Goal: Information Seeking & Learning: Learn about a topic

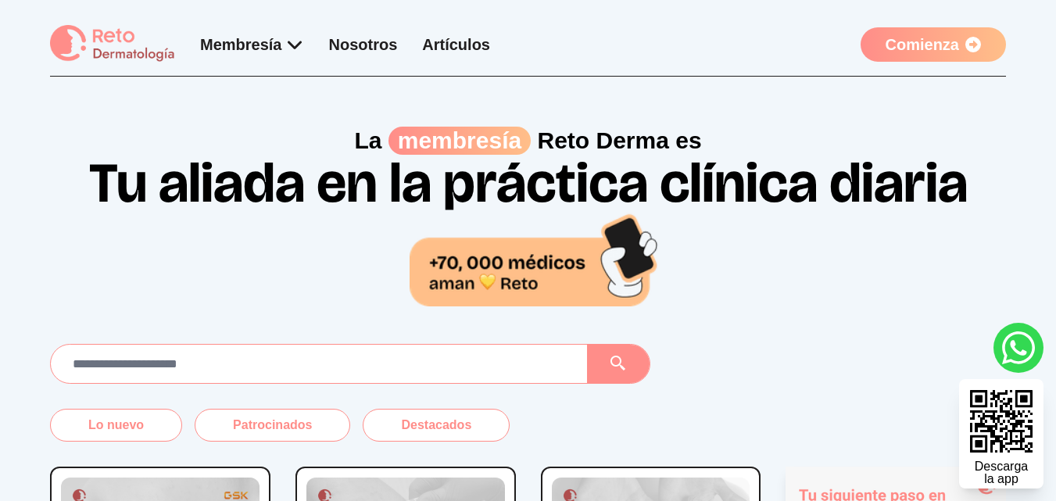
click at [375, 378] on div at bounding box center [319, 364] width 536 height 38
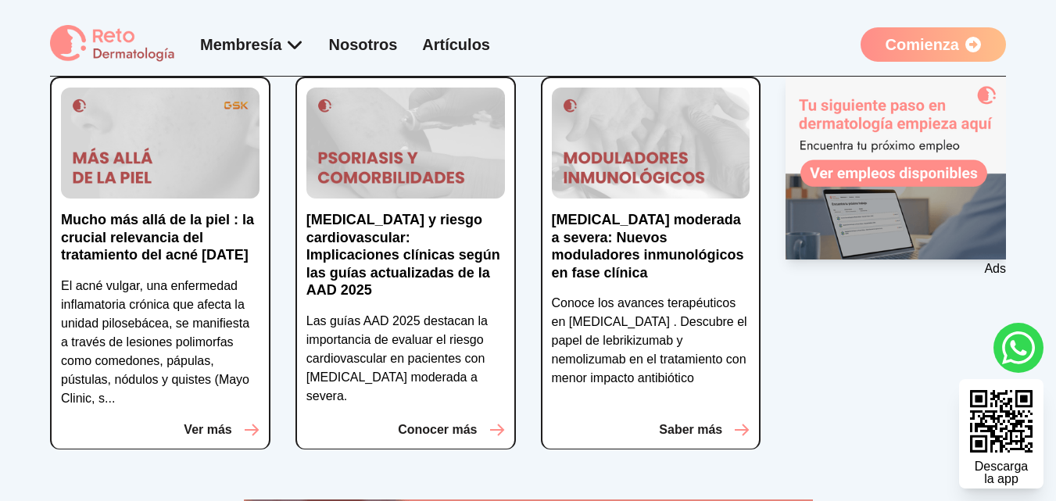
scroll to position [391, 0]
click at [365, 312] on p "Las guías AAD 2025 destacan la importancia de evaluar el riesgo cardiovascular …" at bounding box center [405, 358] width 199 height 94
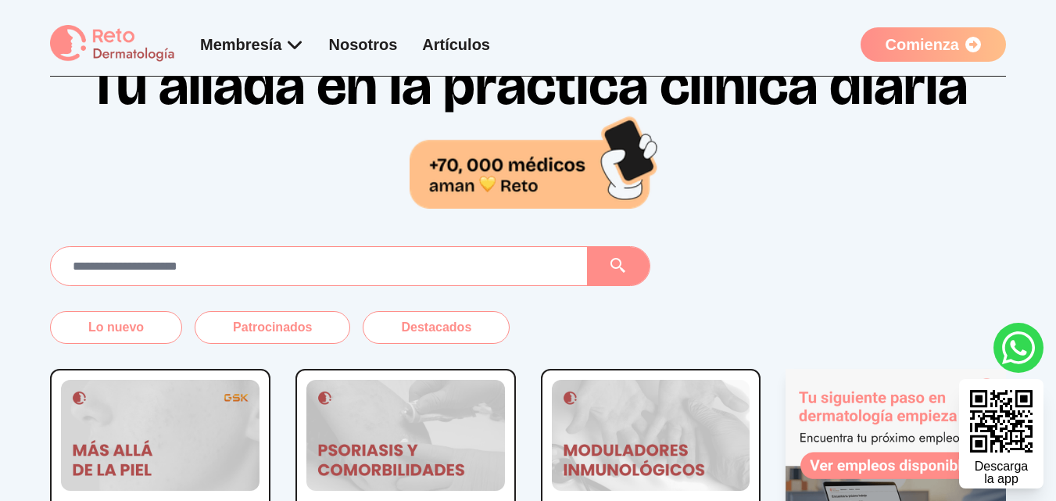
scroll to position [0, 0]
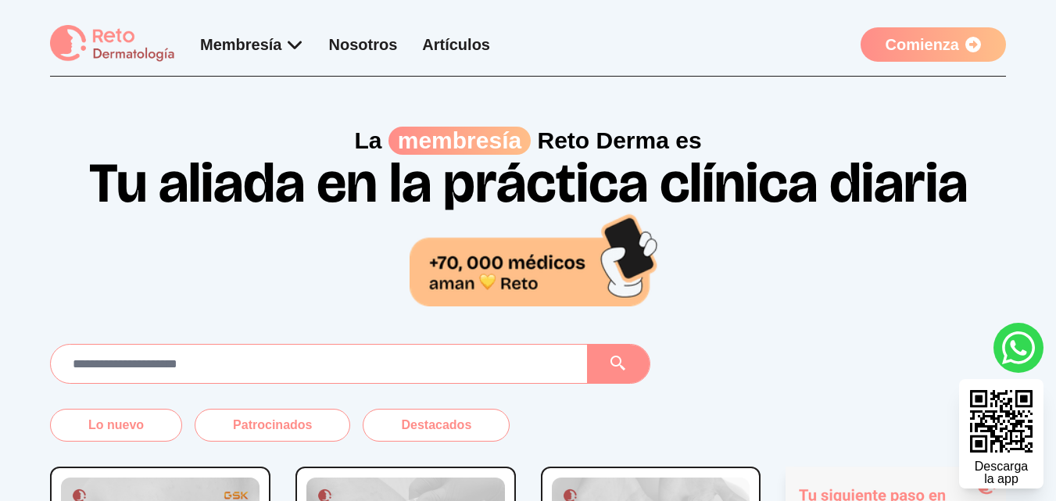
click at [349, 260] on h1 "Tu aliada en la práctica clínica diaria" at bounding box center [528, 230] width 956 height 151
click at [131, 55] on img at bounding box center [112, 44] width 125 height 38
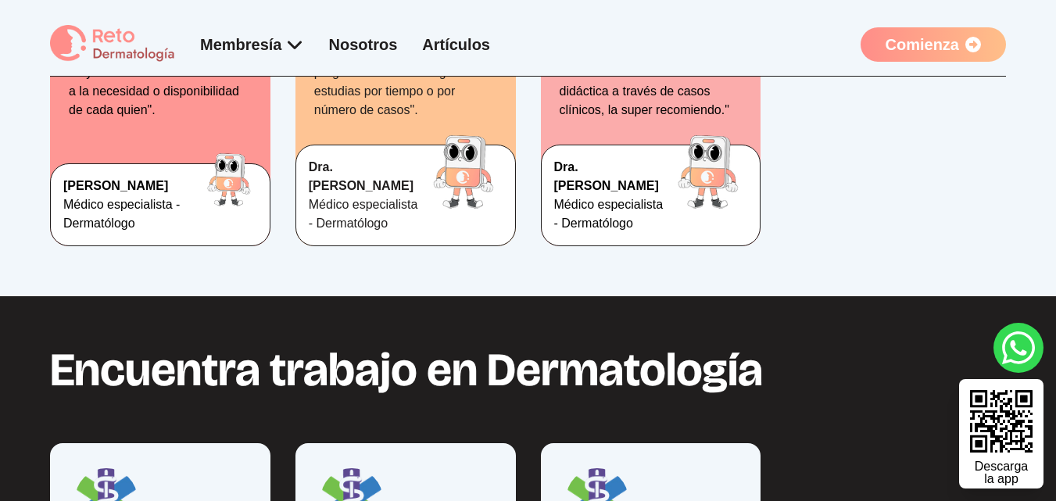
scroll to position [2829, 0]
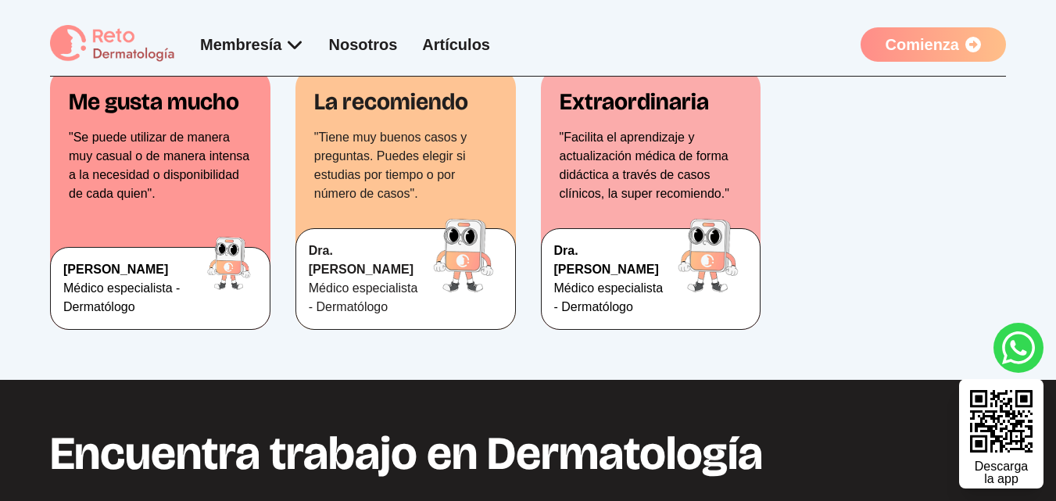
click at [418, 203] on p ""Tiene muy buenos casos y preguntas. Puedes elegir si estudias por tiempo o por…" at bounding box center [405, 165] width 183 height 75
click at [425, 203] on p ""Tiene muy buenos casos y preguntas. Puedes elegir si estudias por tiempo o por…" at bounding box center [405, 165] width 183 height 75
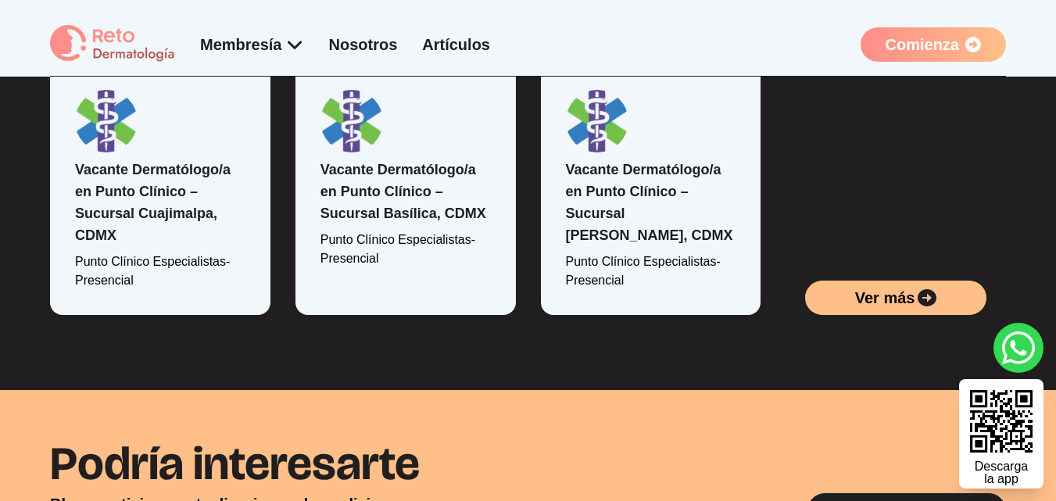
scroll to position [3293, 0]
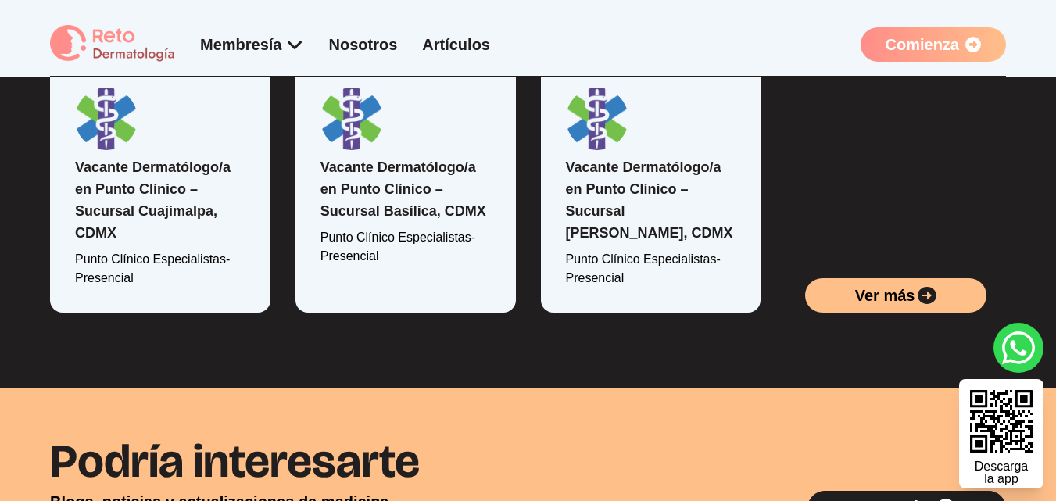
click at [428, 219] on link "Vacante Dermatólogo/a en Punto Clínico – Sucursal Basílica, CDMX" at bounding box center [404, 188] width 166 height 59
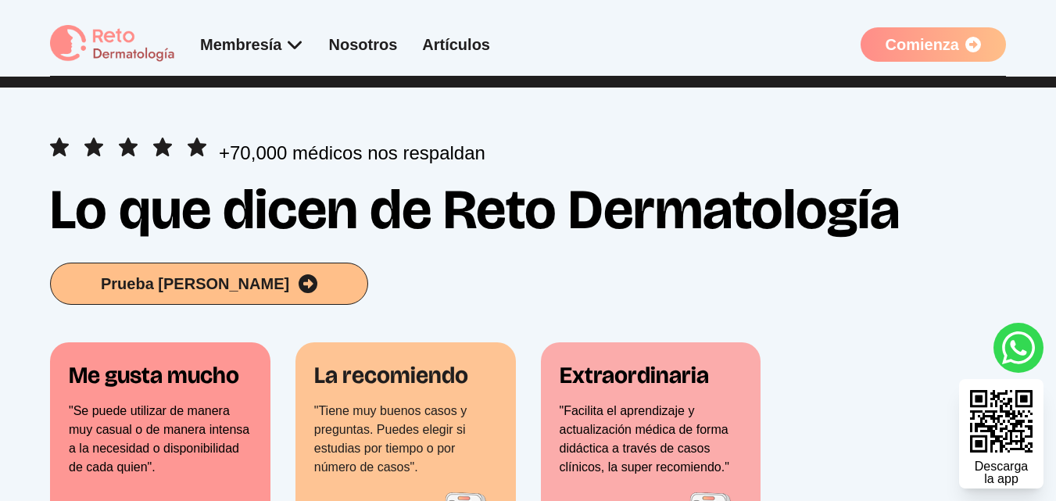
scroll to position [2510, 0]
